Goal: Use online tool/utility: Utilize a website feature to perform a specific function

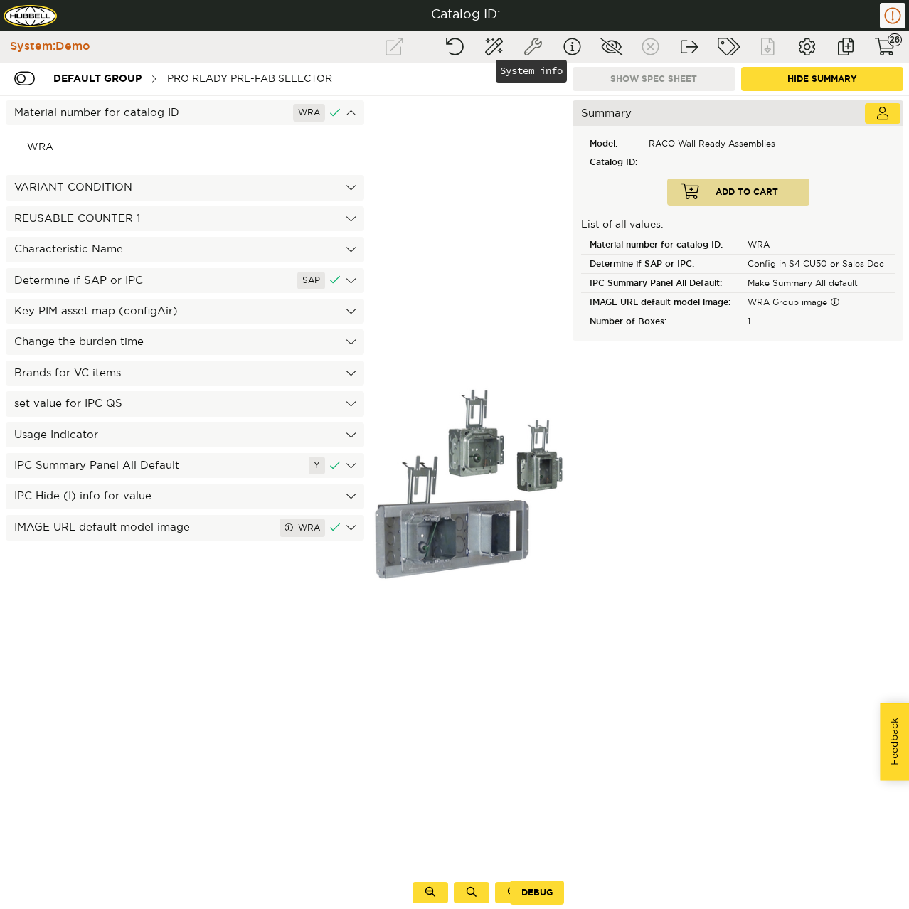
click at [542, 39] on button "System info" at bounding box center [533, 47] width 36 height 26
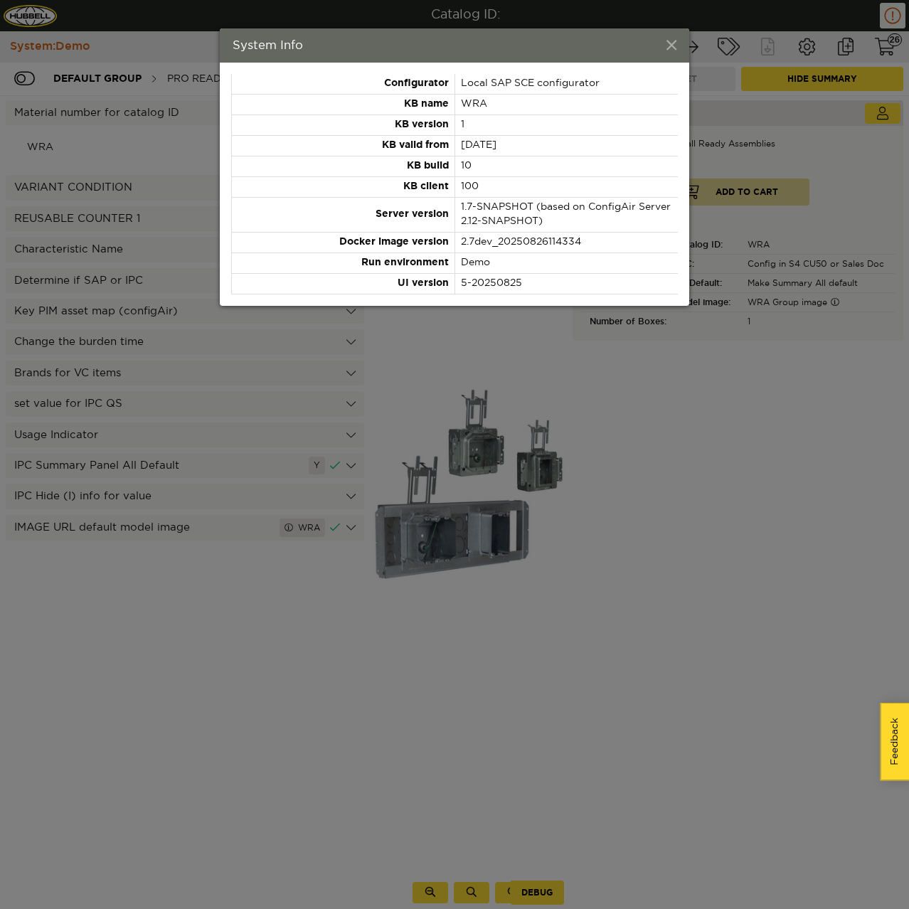
click at [671, 46] on span at bounding box center [672, 46] width 10 height 16
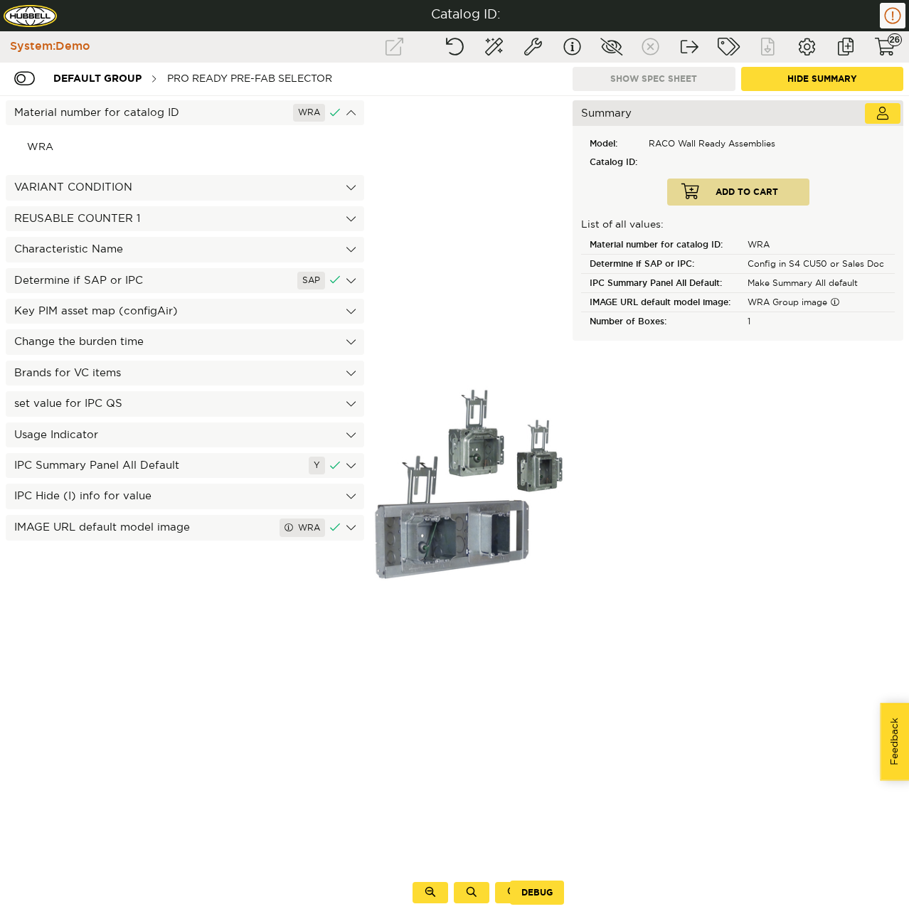
drag, startPoint x: 530, startPoint y: 52, endPoint x: 420, endPoint y: 120, distance: 128.7
click at [420, 120] on div "Catalog ID: Complete configuration before sharing Reset configuration Completio…" at bounding box center [454, 454] width 909 height 909
click at [243, 76] on div "PRO Ready Pre-Fab Selector" at bounding box center [249, 78] width 179 height 26
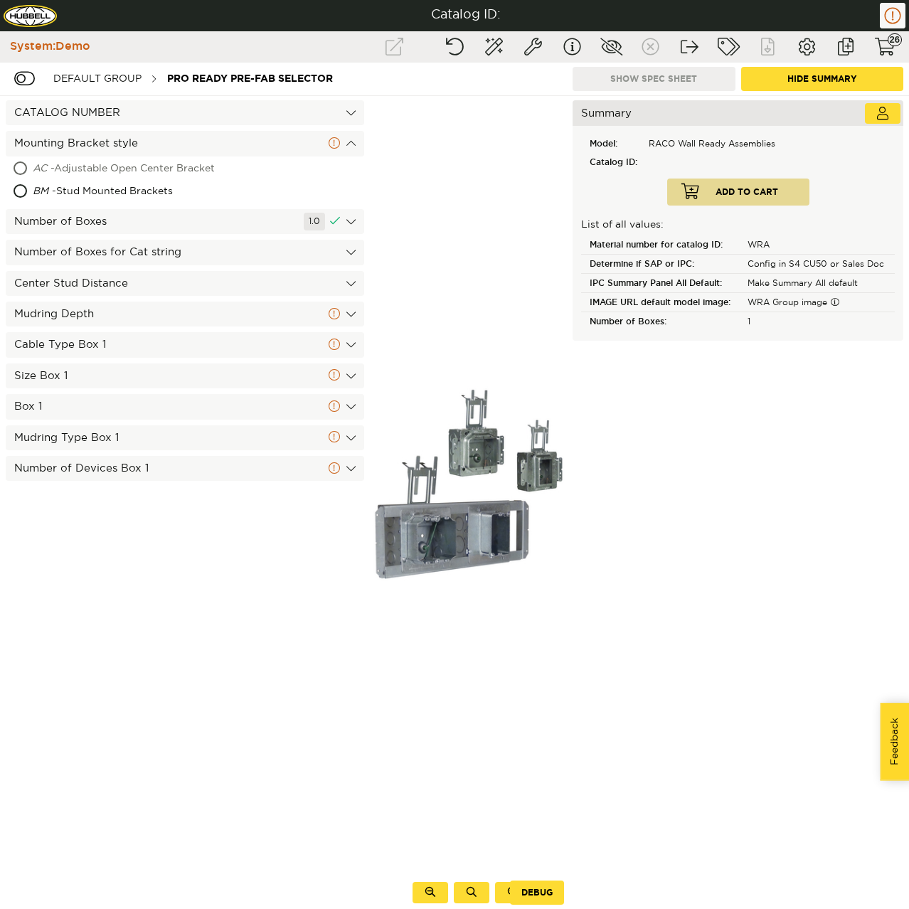
click at [129, 171] on div "AC - Adjustable Open Center Bracket" at bounding box center [156, 169] width 247 height 23
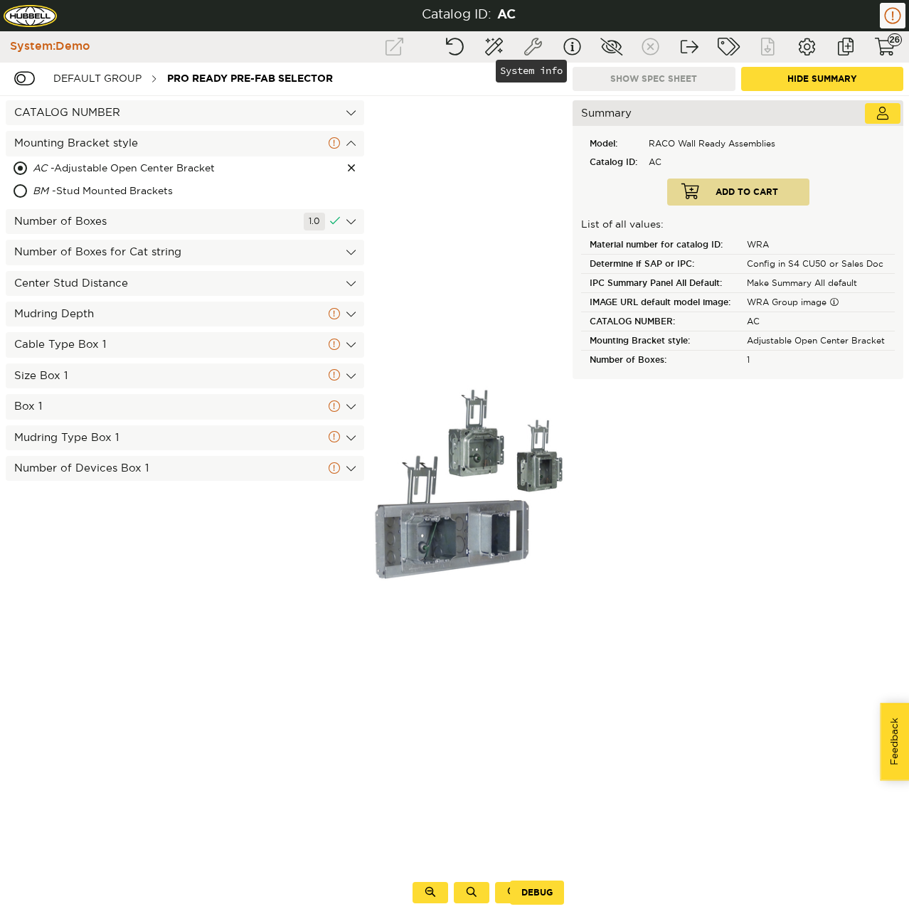
click at [536, 37] on button "System info" at bounding box center [533, 47] width 36 height 26
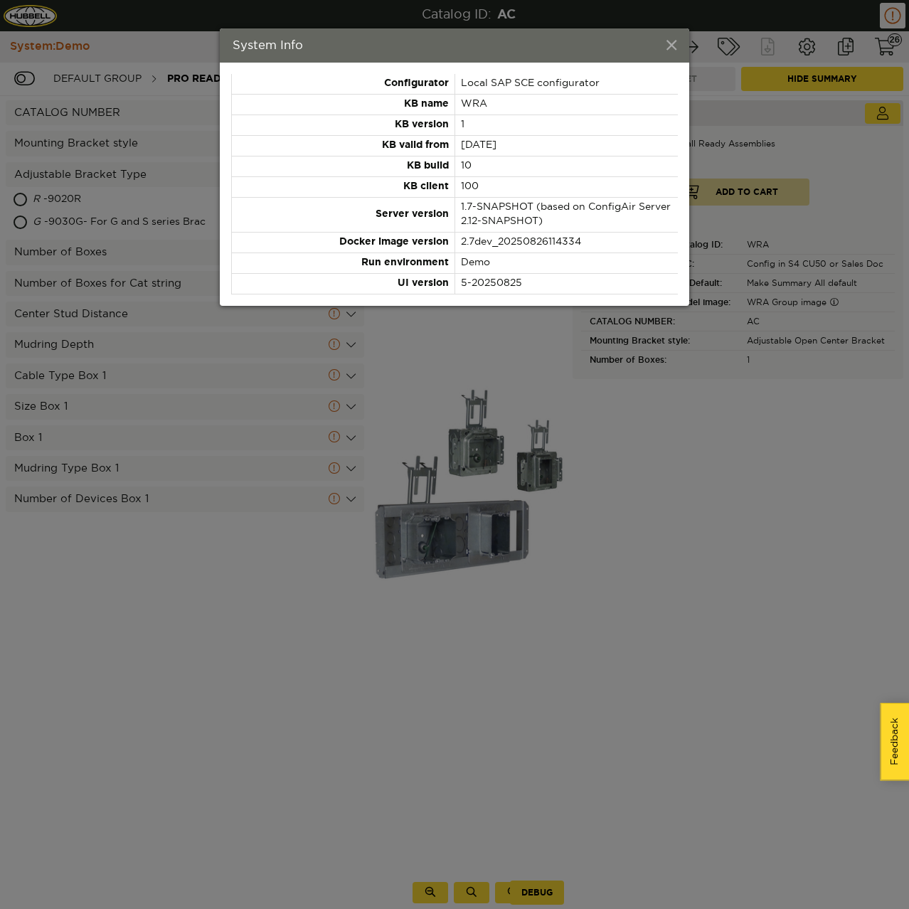
click at [674, 45] on span at bounding box center [672, 46] width 10 height 16
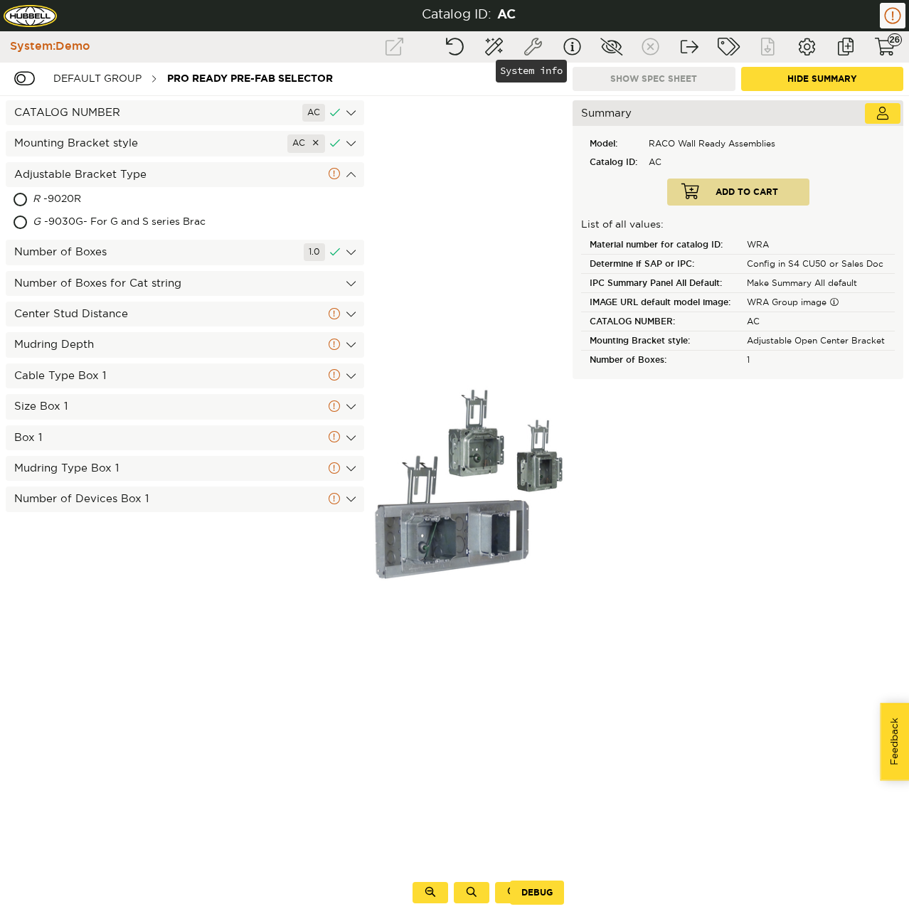
click at [539, 49] on button "System info" at bounding box center [533, 47] width 36 height 26
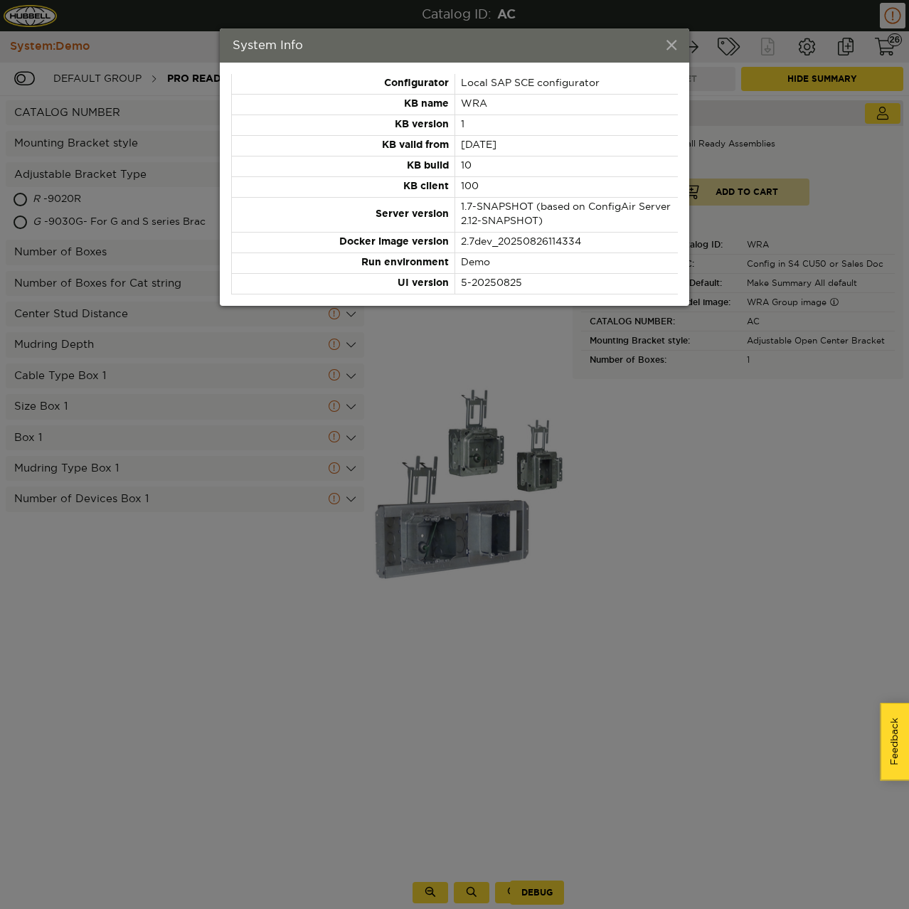
click at [675, 51] on span at bounding box center [672, 46] width 10 height 16
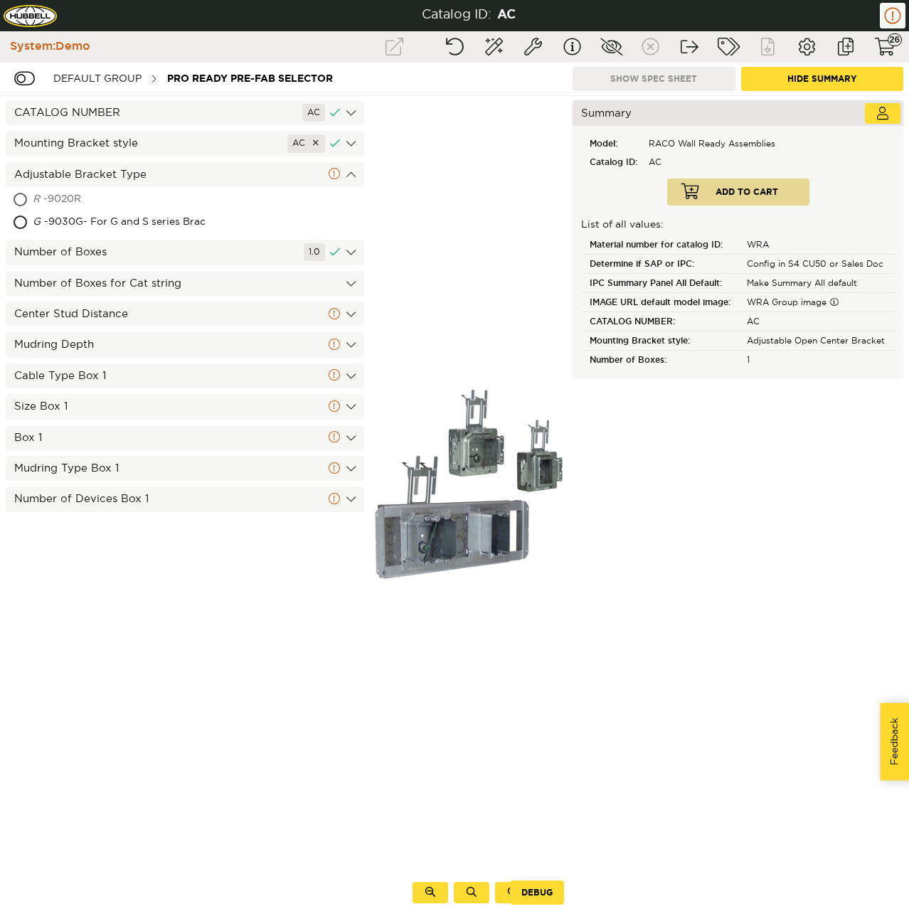
click at [58, 203] on div "R - 9020R" at bounding box center [123, 200] width 180 height 23
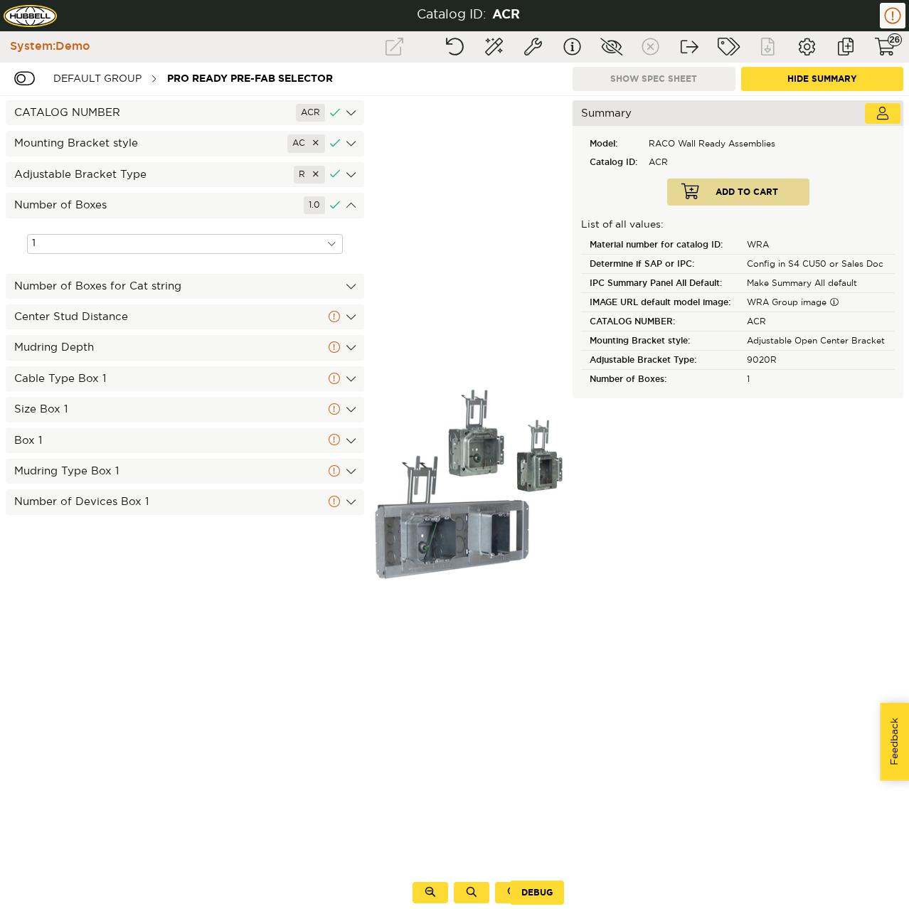
click at [73, 242] on input "1" at bounding box center [185, 244] width 316 height 20
click at [73, 297] on div "3" at bounding box center [185, 301] width 314 height 18
type input "3"
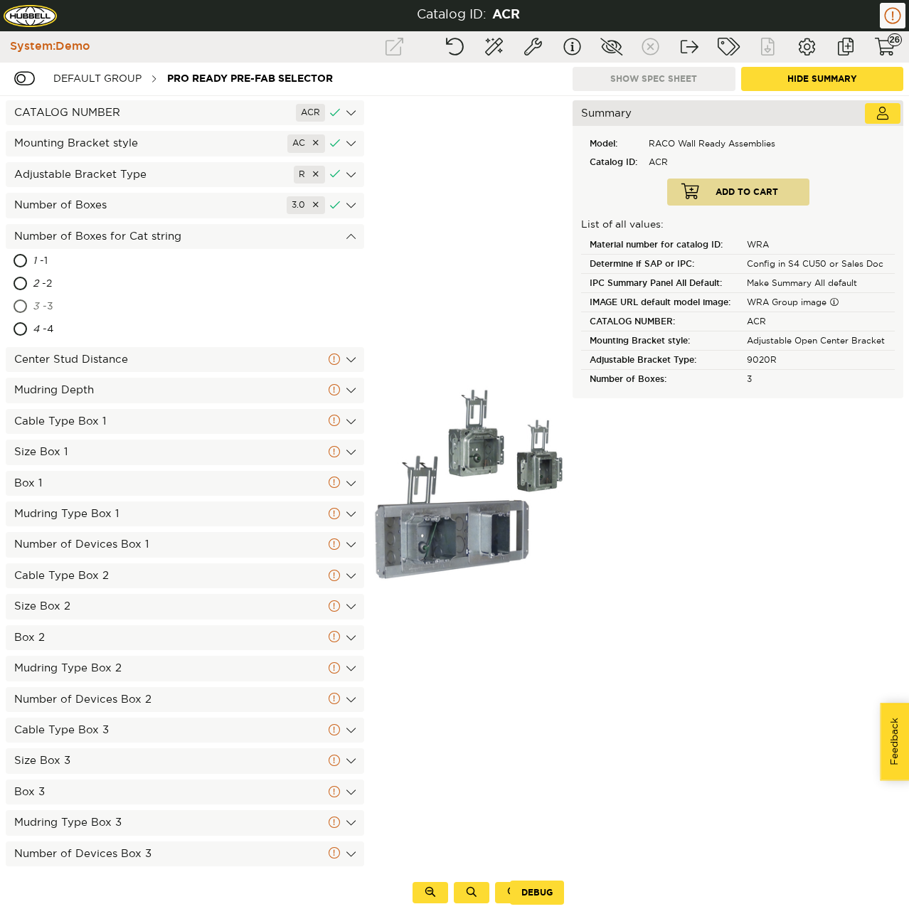
drag, startPoint x: 52, startPoint y: 284, endPoint x: 52, endPoint y: 296, distance: 12.1
click at [52, 296] on div "1 - 1 2 - 2 3 - 3 4 - 4" at bounding box center [185, 295] width 359 height 91
click at [55, 308] on div "3 - 3" at bounding box center [116, 307] width 166 height 23
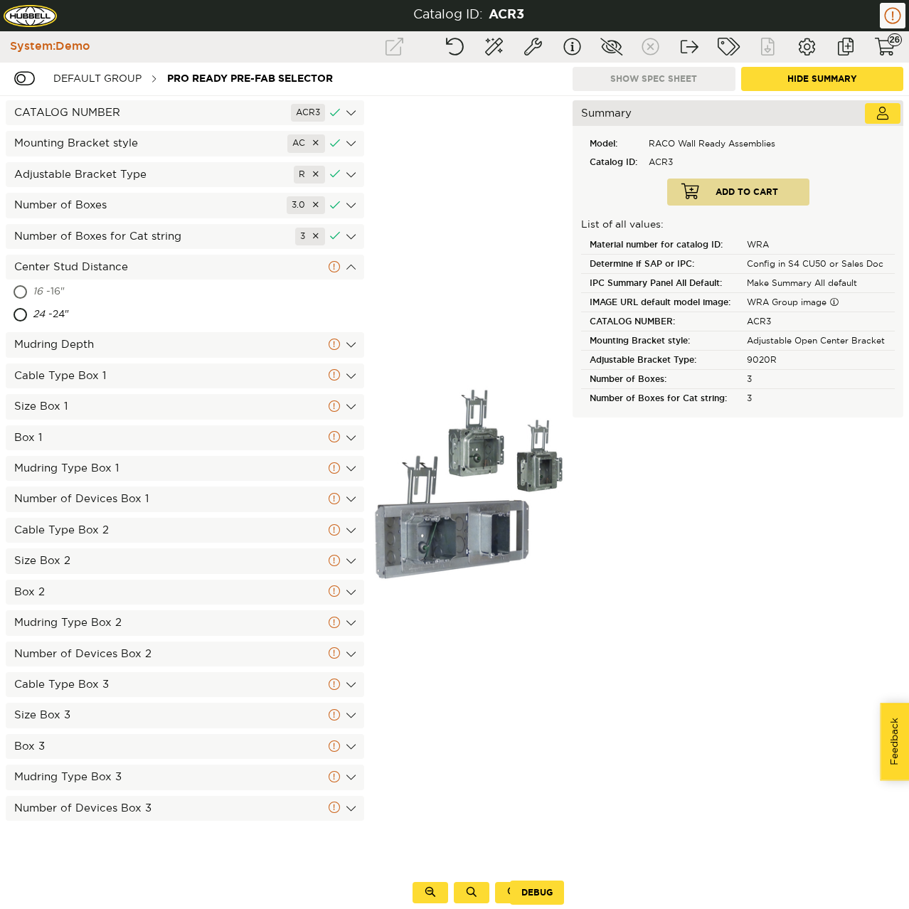
click at [57, 289] on div "16 - 16"" at bounding box center [119, 292] width 172 height 23
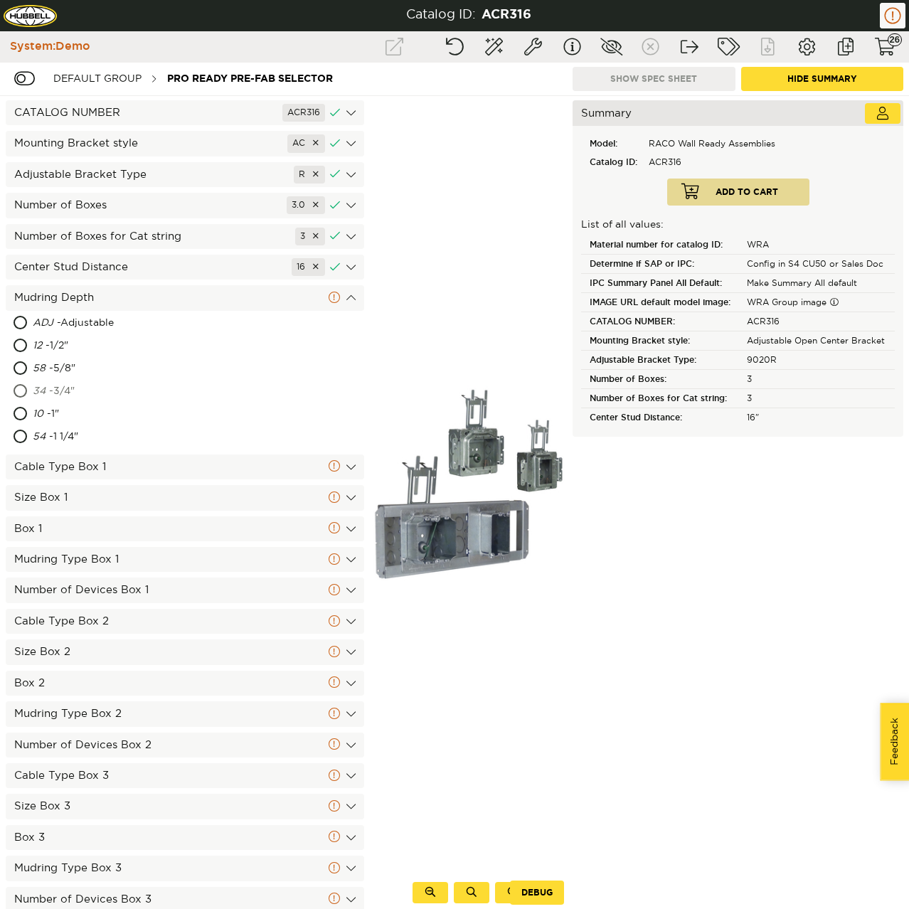
click at [73, 390] on div "34 - 3/4"" at bounding box center [121, 392] width 177 height 23
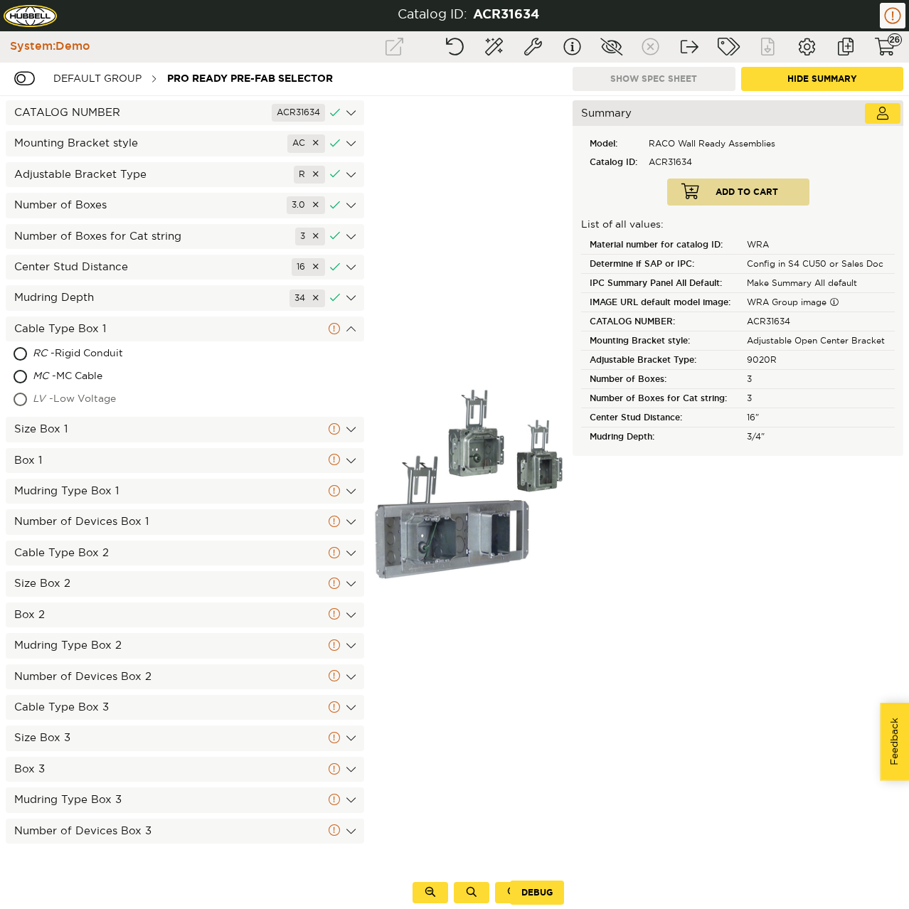
click at [68, 397] on div "LV - Low Voltage" at bounding box center [132, 399] width 198 height 23
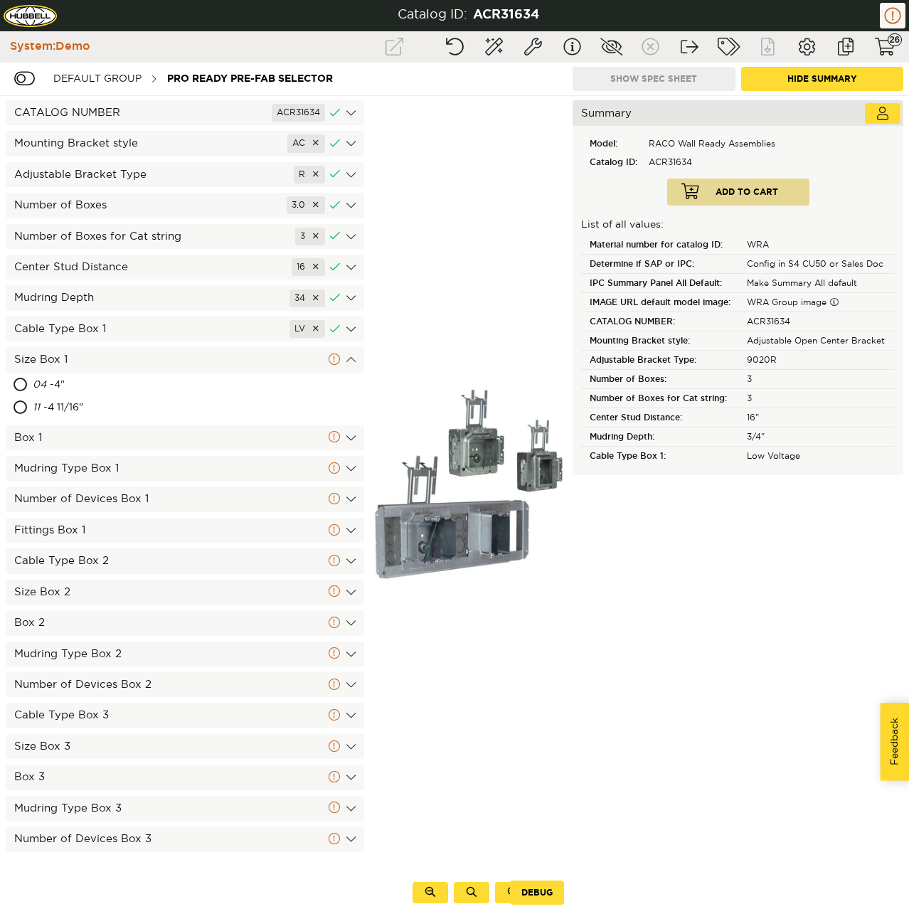
click at [65, 398] on div "11 - 4 11/16"" at bounding box center [123, 408] width 181 height 23
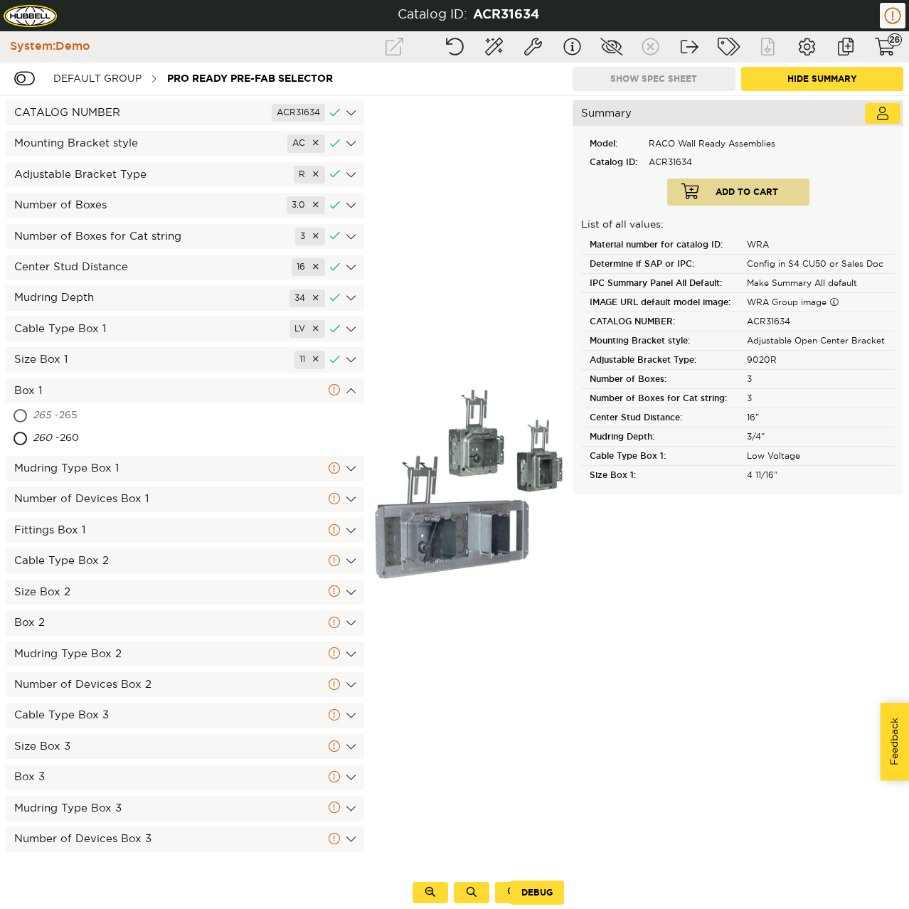
click at [72, 414] on div "265 - 265" at bounding box center [122, 416] width 179 height 23
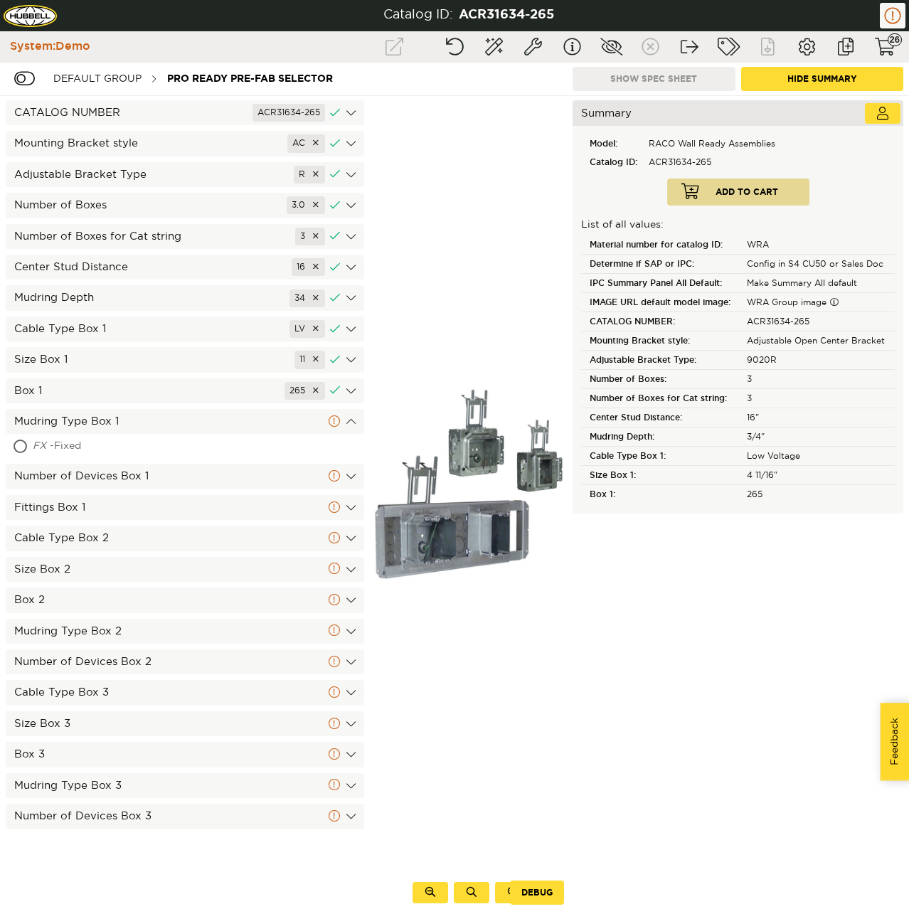
click at [63, 452] on div "FX - Fixed" at bounding box center [123, 446] width 180 height 23
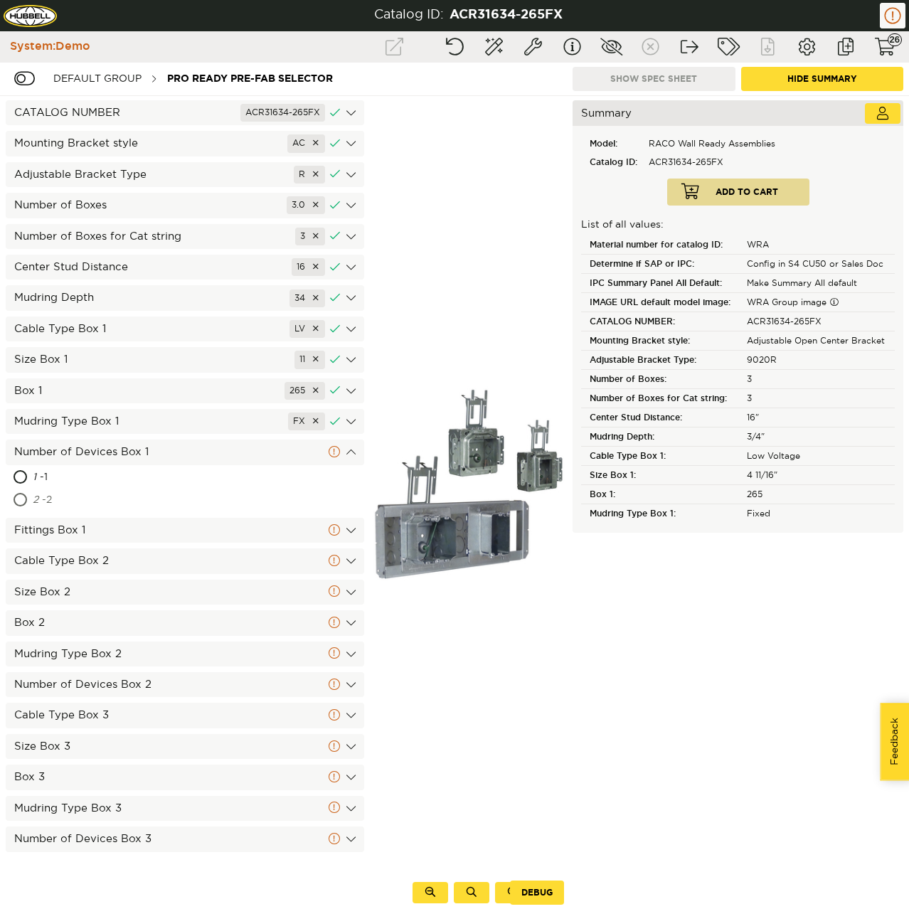
click at [69, 495] on div "2 - 2" at bounding box center [116, 500] width 166 height 23
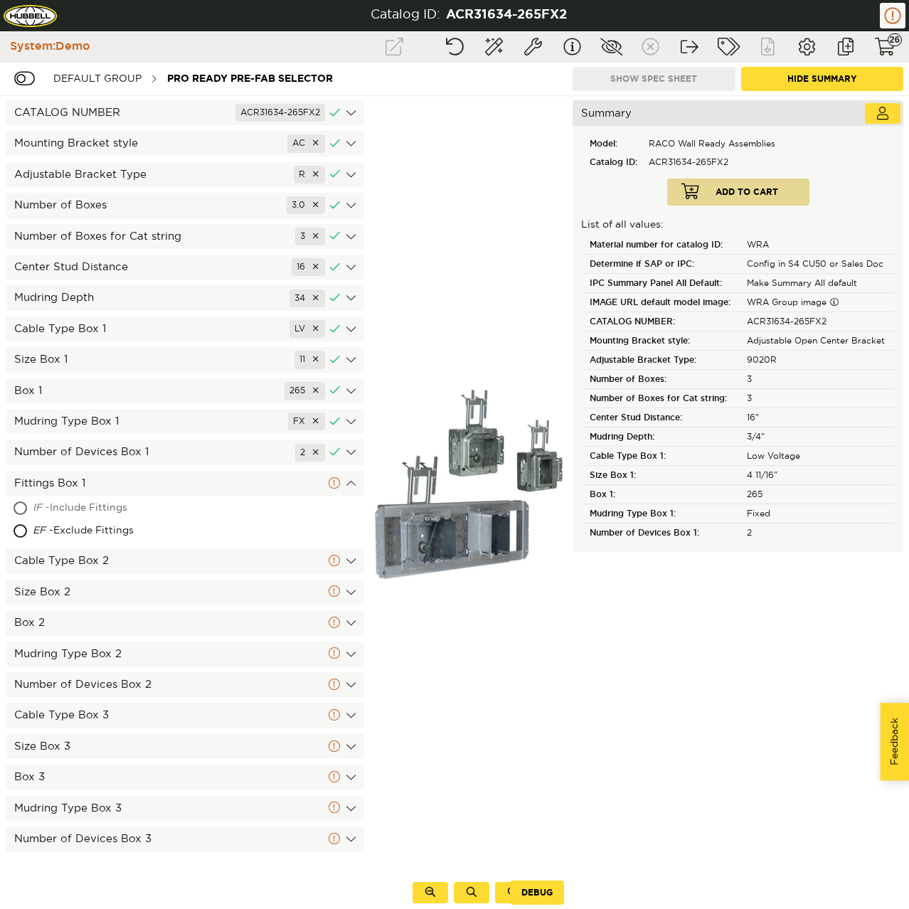
click at [77, 512] on div "IF - Include Fittings" at bounding box center [134, 508] width 203 height 23
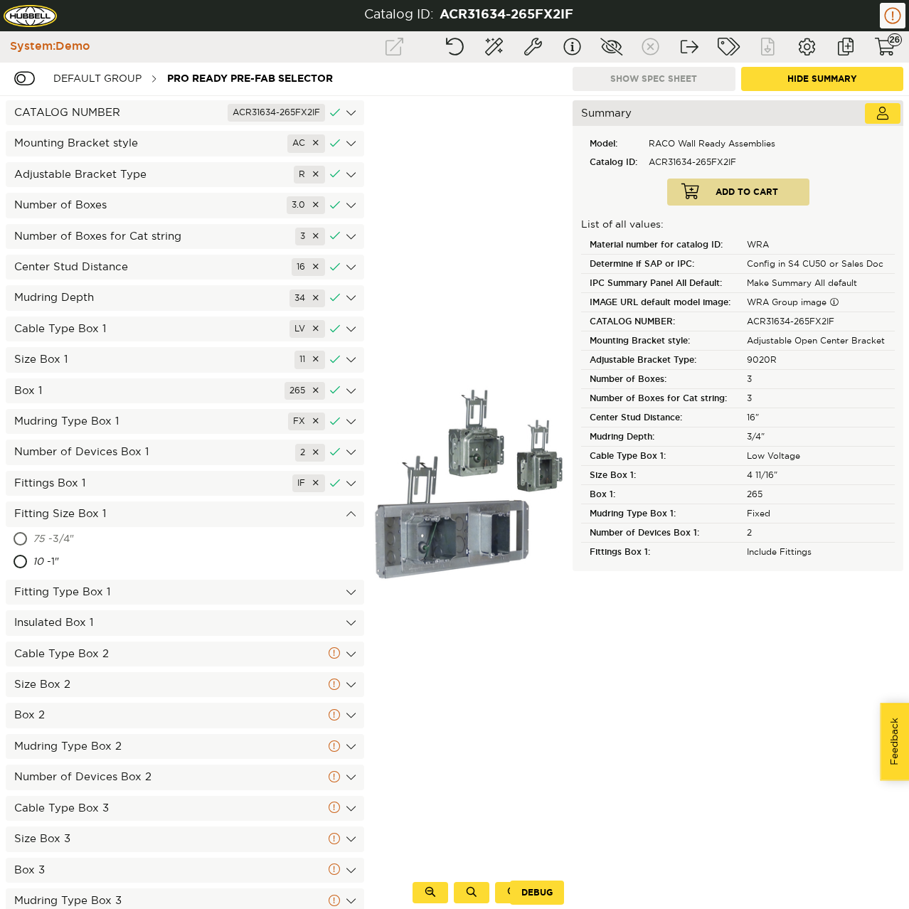
click at [75, 550] on div "75 - 3/4"" at bounding box center [121, 540] width 176 height 23
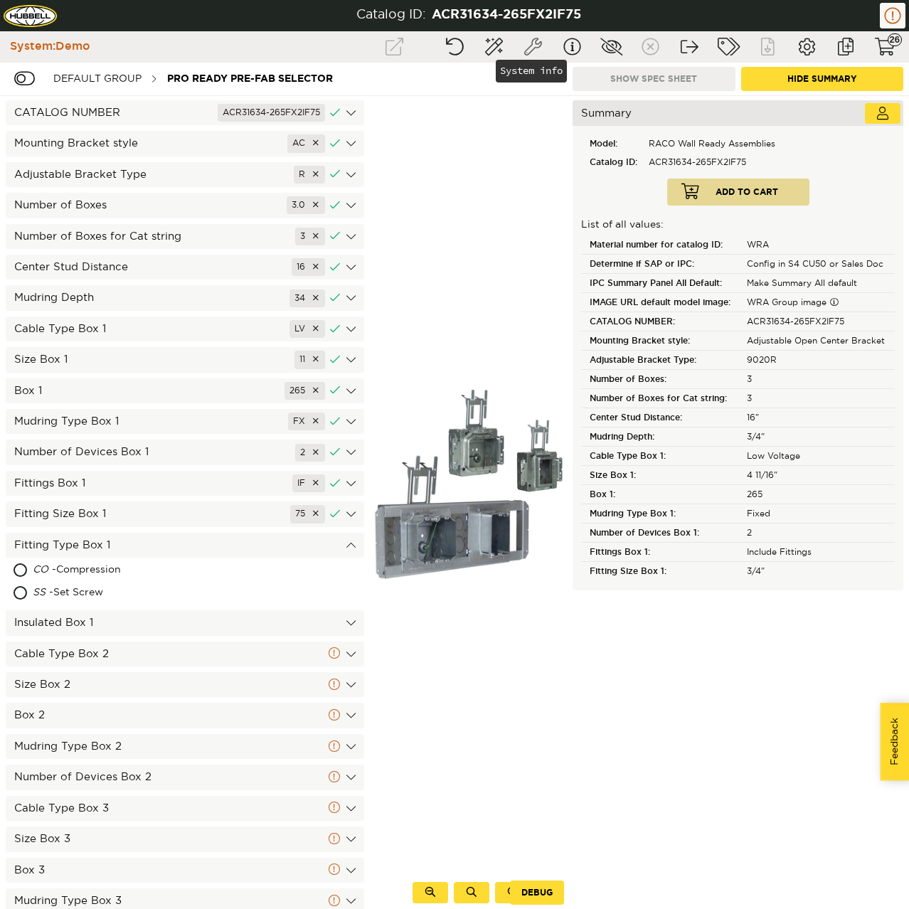
click at [527, 38] on button "System info" at bounding box center [533, 47] width 36 height 26
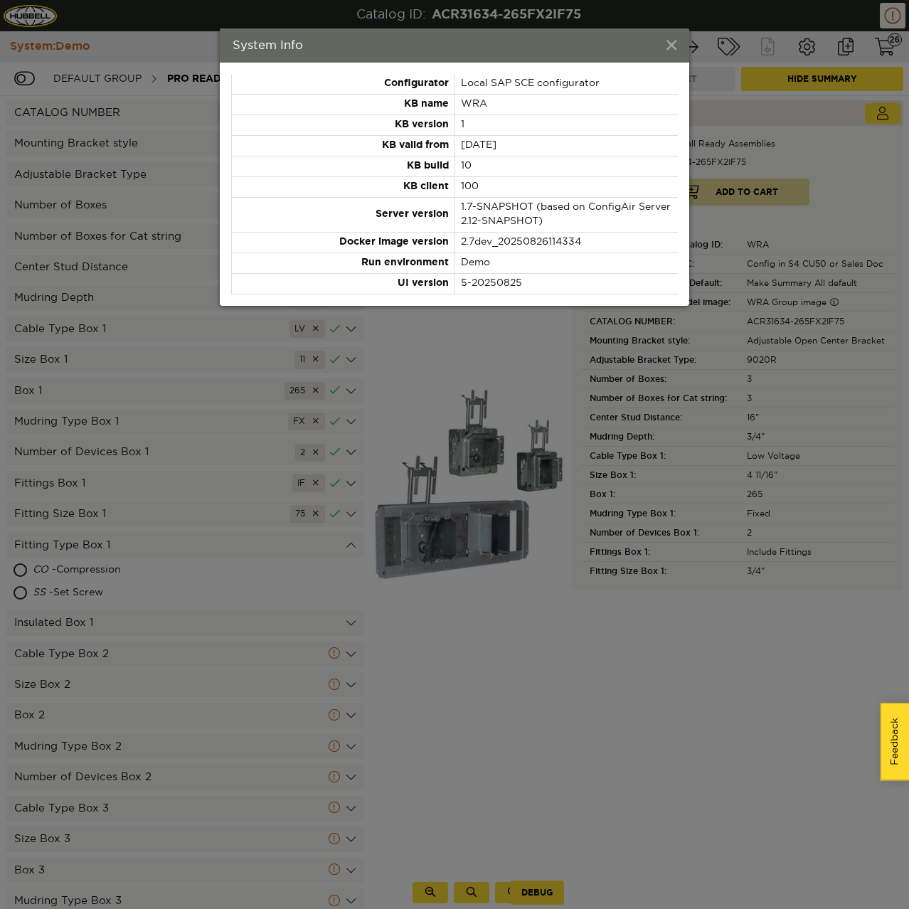
click at [674, 44] on span at bounding box center [672, 46] width 10 height 16
